Goal: Information Seeking & Learning: Learn about a topic

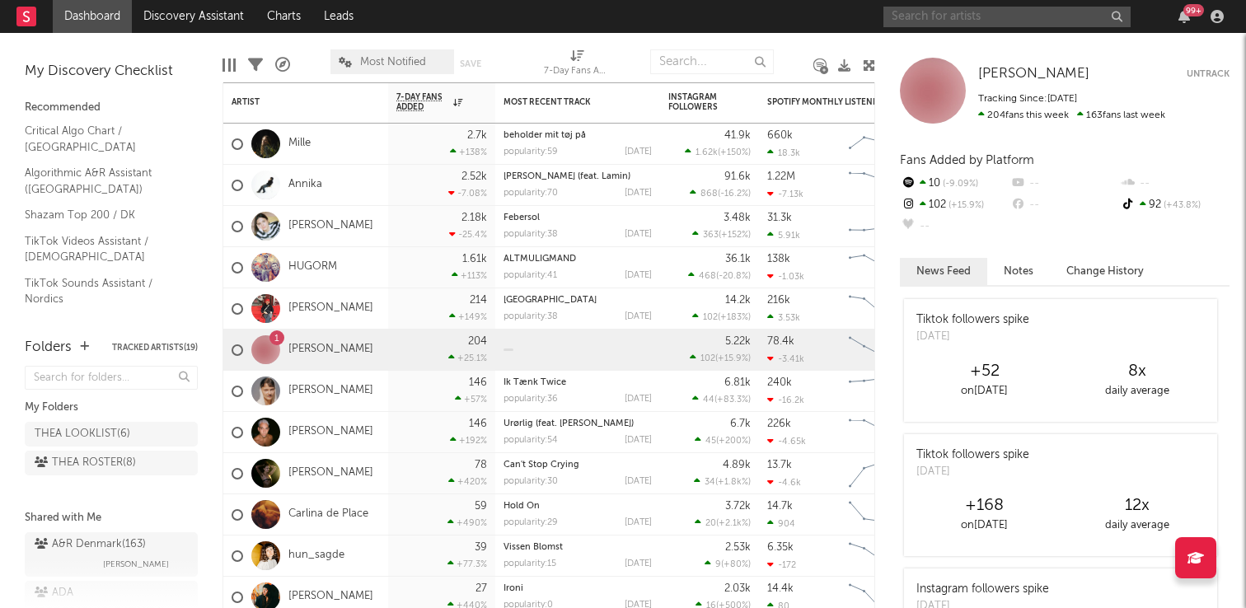
click at [1062, 15] on input "text" at bounding box center [1006, 17] width 247 height 21
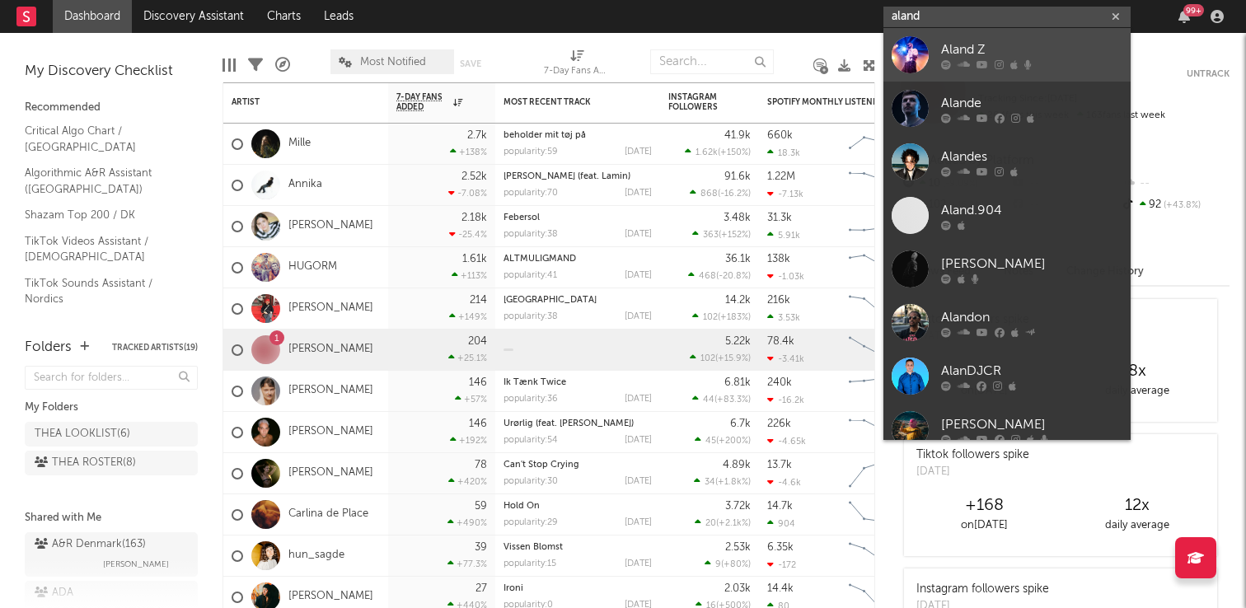
type input "aland"
click at [1050, 45] on div "Aland Z" at bounding box center [1031, 50] width 181 height 20
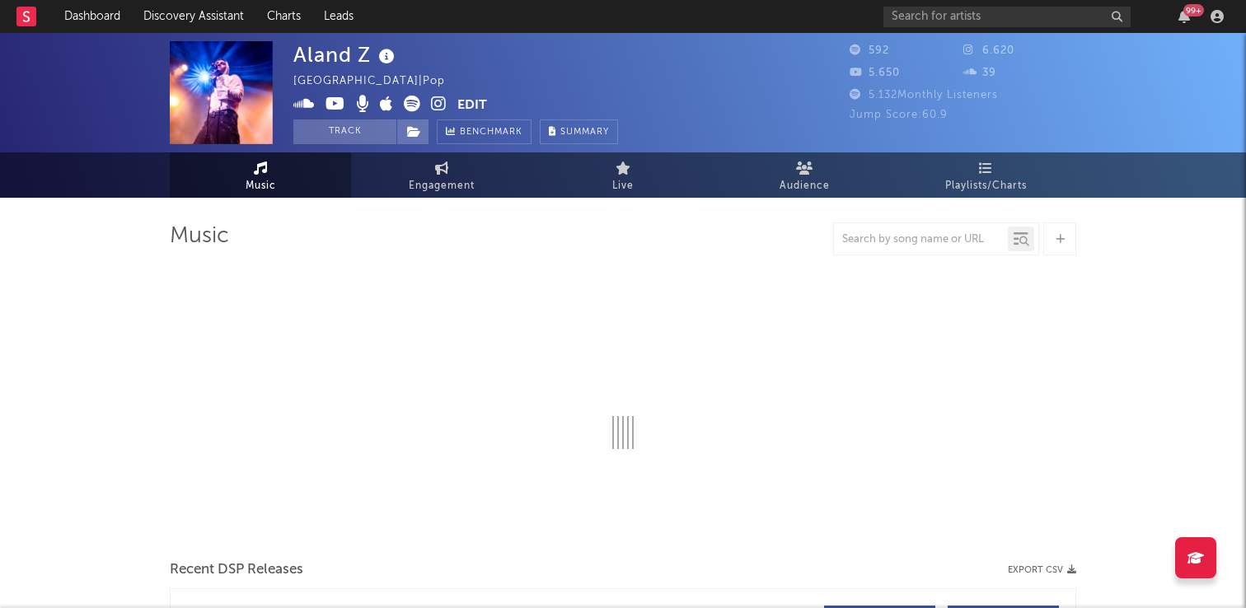
select select "1w"
